Goal: Task Accomplishment & Management: Manage account settings

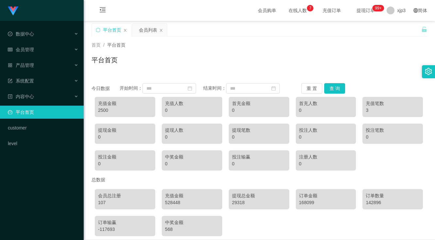
scroll to position [30, 0]
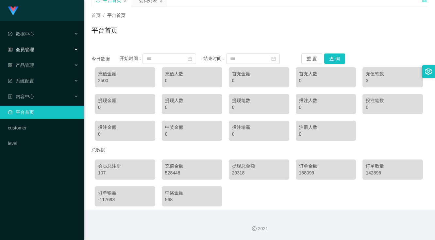
click at [37, 50] on div "会员管理" at bounding box center [42, 49] width 84 height 13
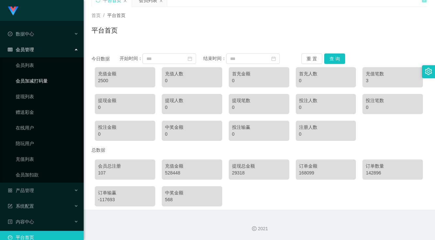
click at [37, 72] on ul "会员列表 会员加减打码量 提现列表 赠送彩金 在线用户 陪玩用户 充值列表 会员加扣款" at bounding box center [42, 119] width 84 height 125
click at [38, 65] on link "会员列表" at bounding box center [47, 65] width 63 height 13
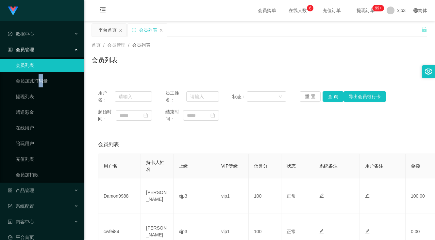
scroll to position [131, 0]
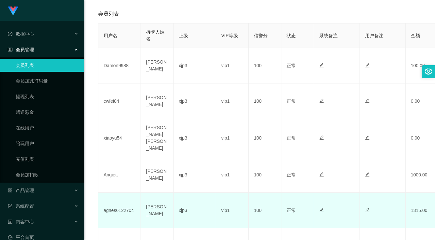
click at [123, 208] on td "agnes6122704" at bounding box center [119, 211] width 42 height 36
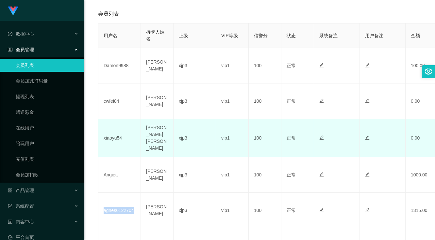
copy td "agnes6122704"
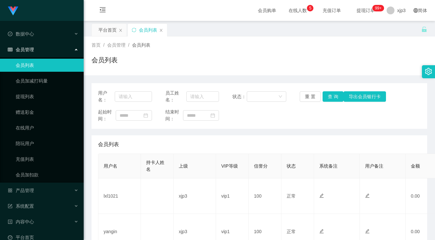
scroll to position [33, 0]
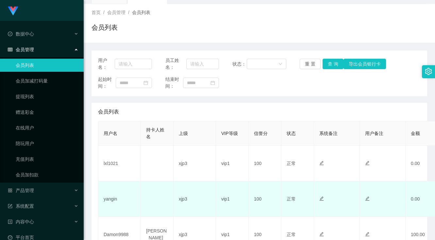
click at [113, 203] on td "yangin" at bounding box center [119, 200] width 42 height 36
click at [112, 200] on td "yangin" at bounding box center [119, 200] width 42 height 36
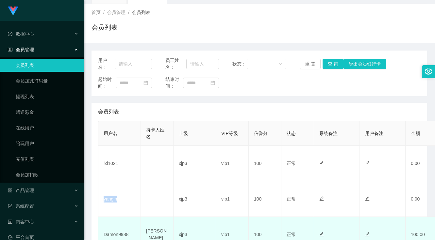
copy td "yangin"
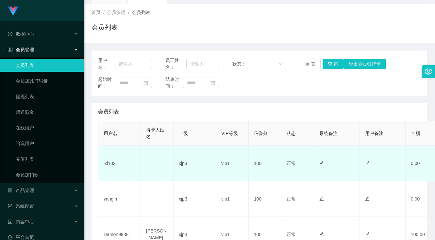
click at [115, 164] on td "lxl1021" at bounding box center [119, 164] width 42 height 36
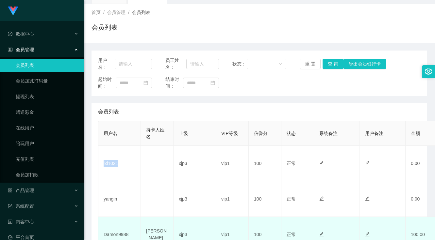
copy td "lxl1021"
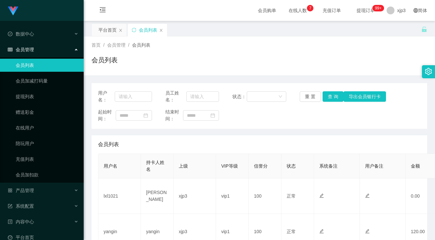
click at [211, 48] on div "首页 / 会员管理 / 会员列表 /" at bounding box center [258, 45] width 335 height 7
